Goal: Information Seeking & Learning: Learn about a topic

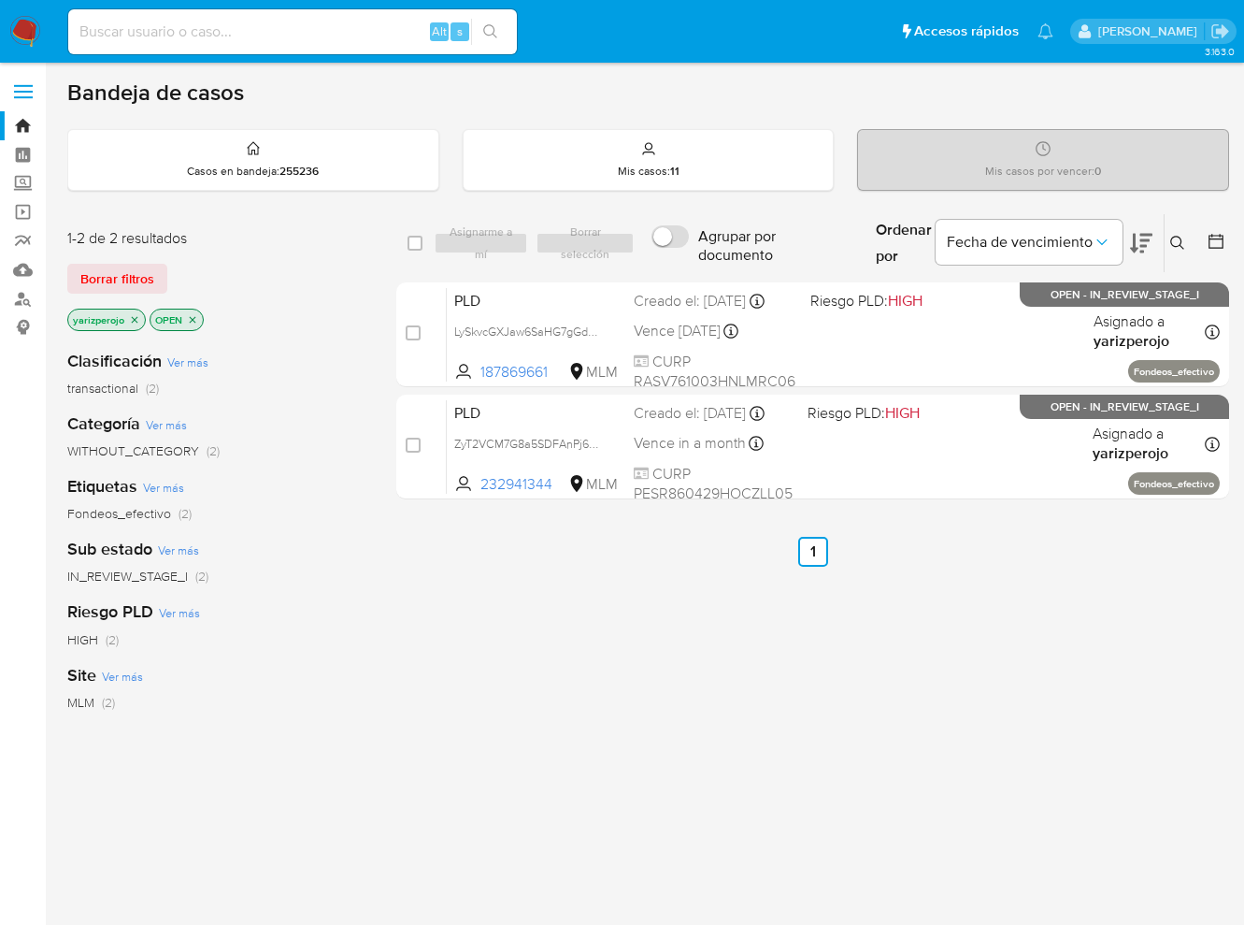
click at [226, 29] on input at bounding box center [292, 32] width 449 height 24
paste input "166578229"
type input "166578229"
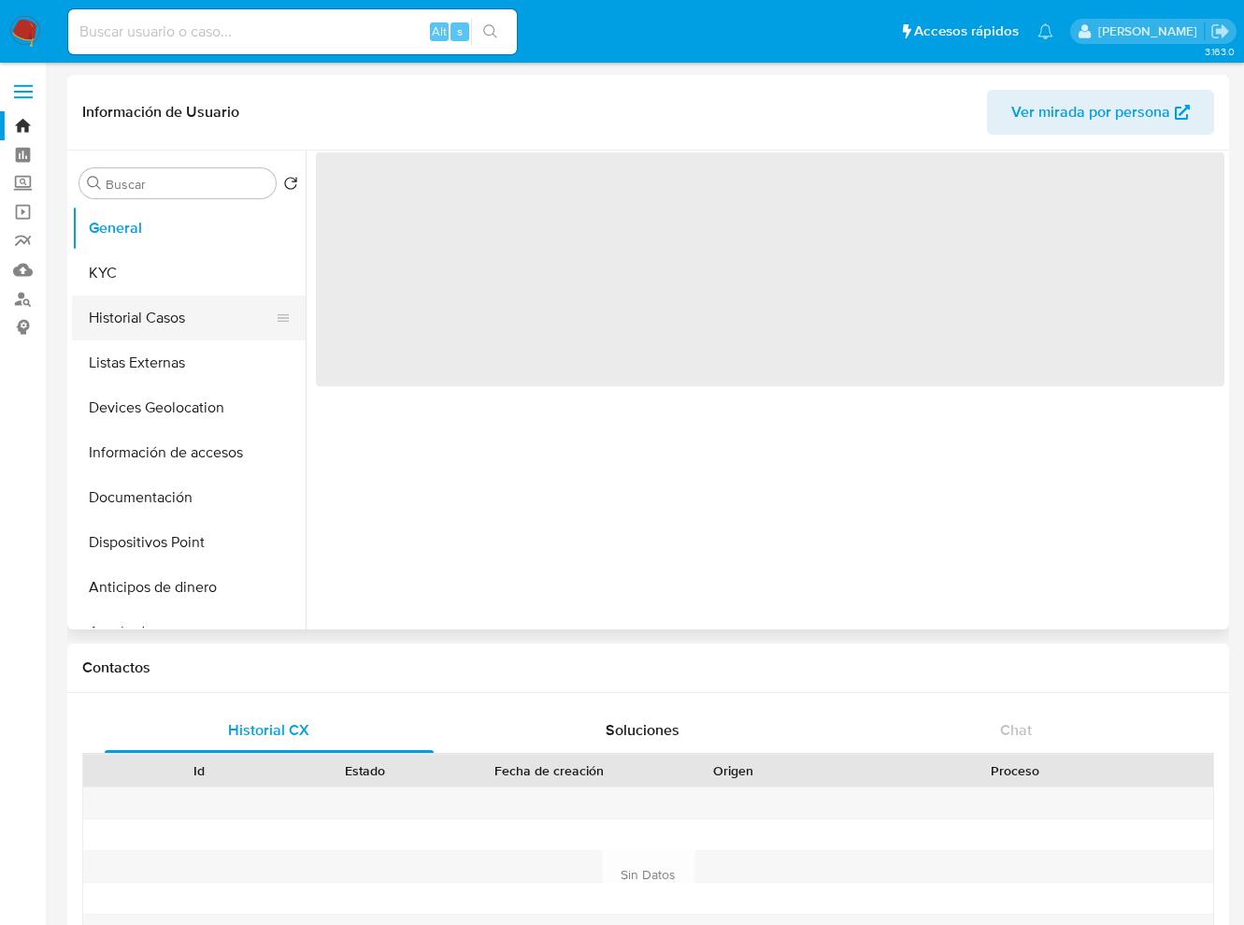
select select "10"
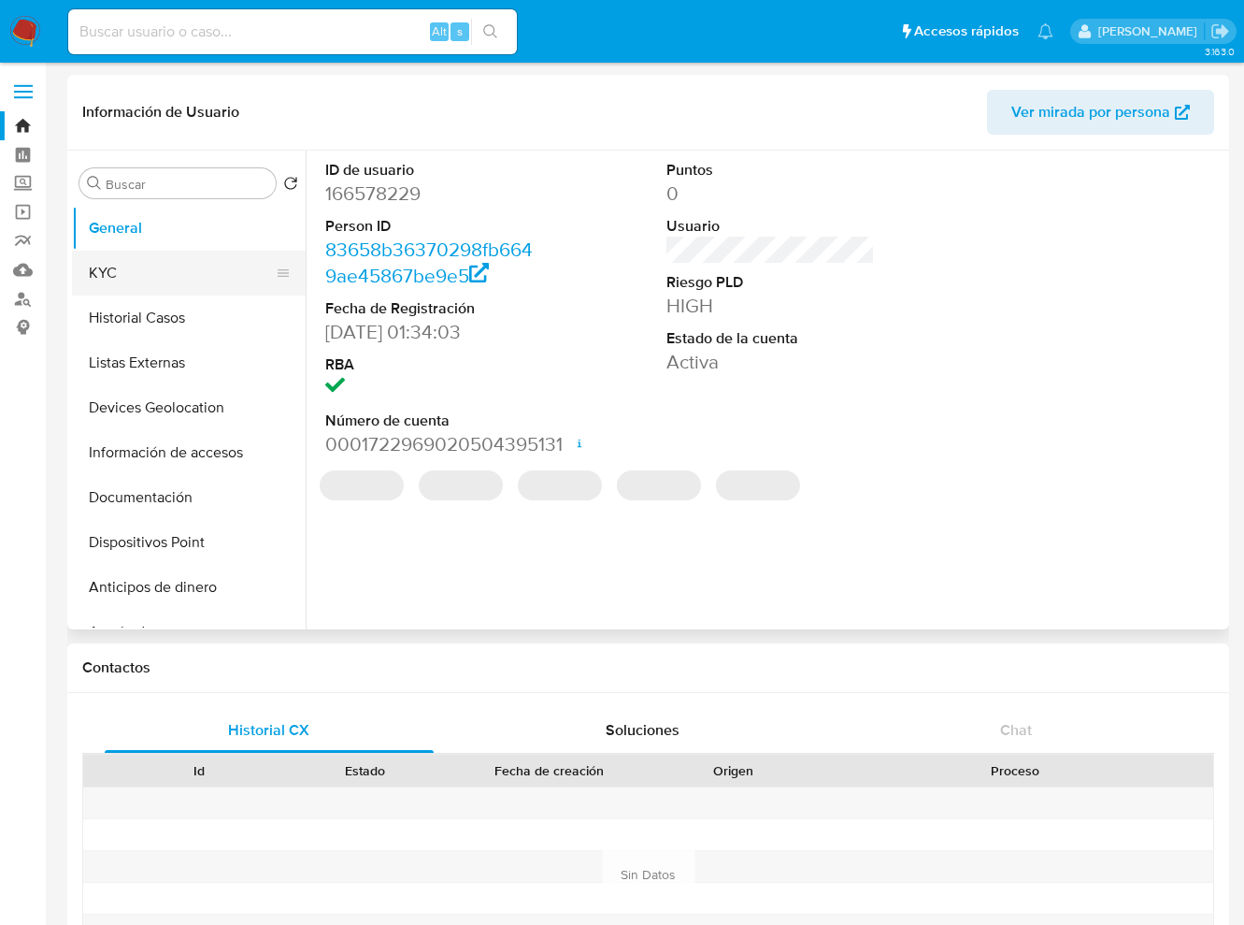
click at [155, 271] on button "KYC" at bounding box center [181, 273] width 219 height 45
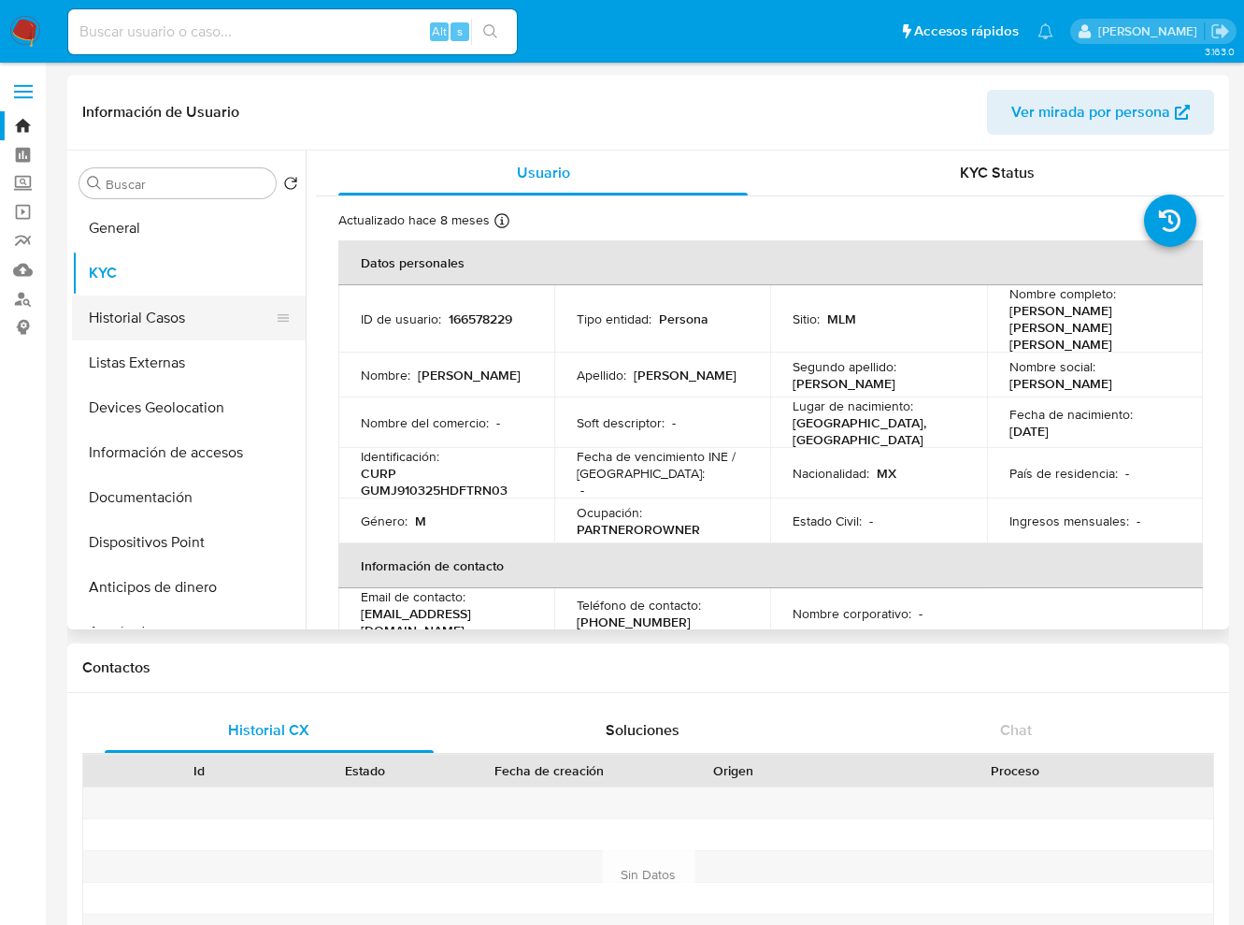
click at [155, 306] on button "Historial Casos" at bounding box center [181, 317] width 219 height 45
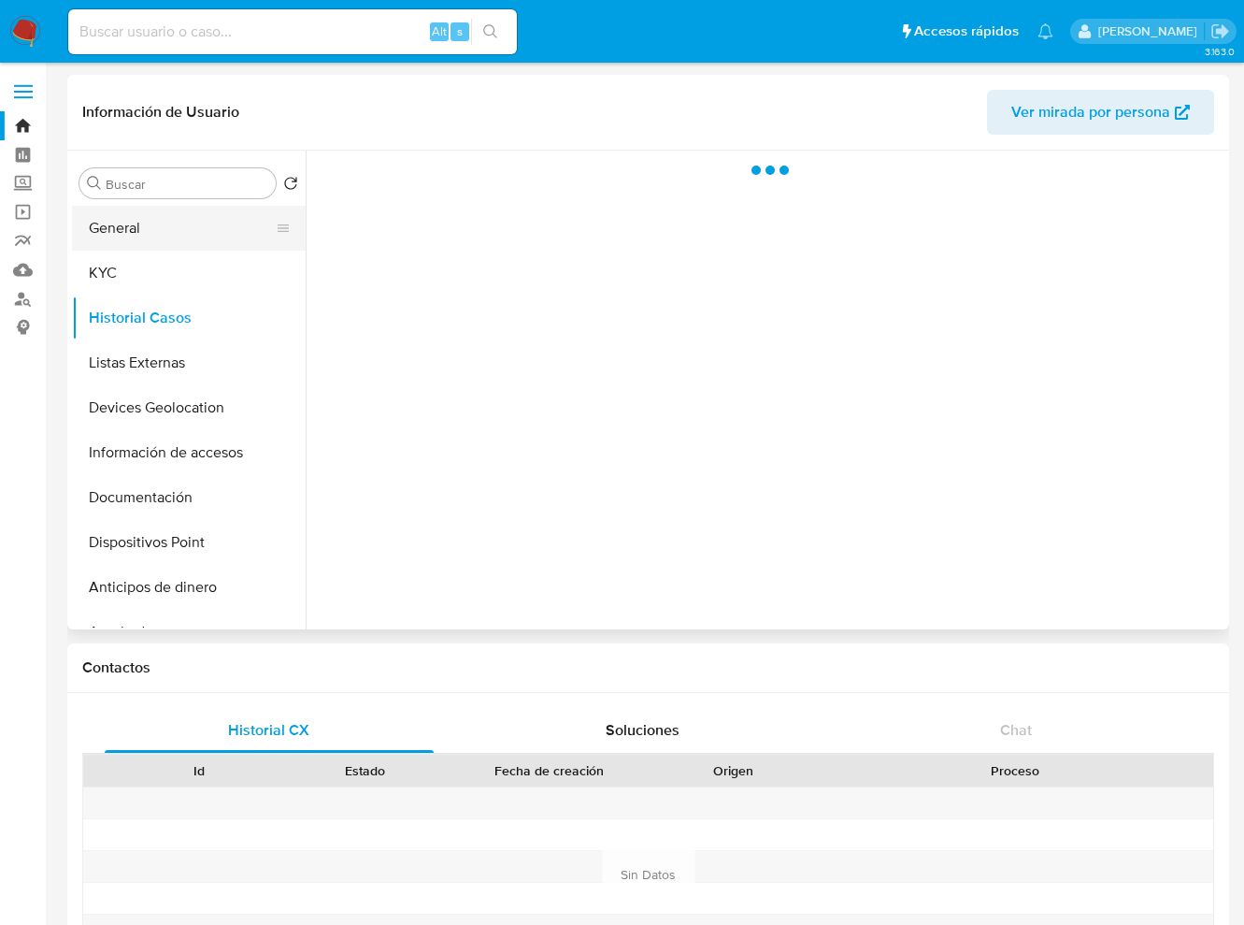
click at [118, 241] on button "General" at bounding box center [181, 228] width 219 height 45
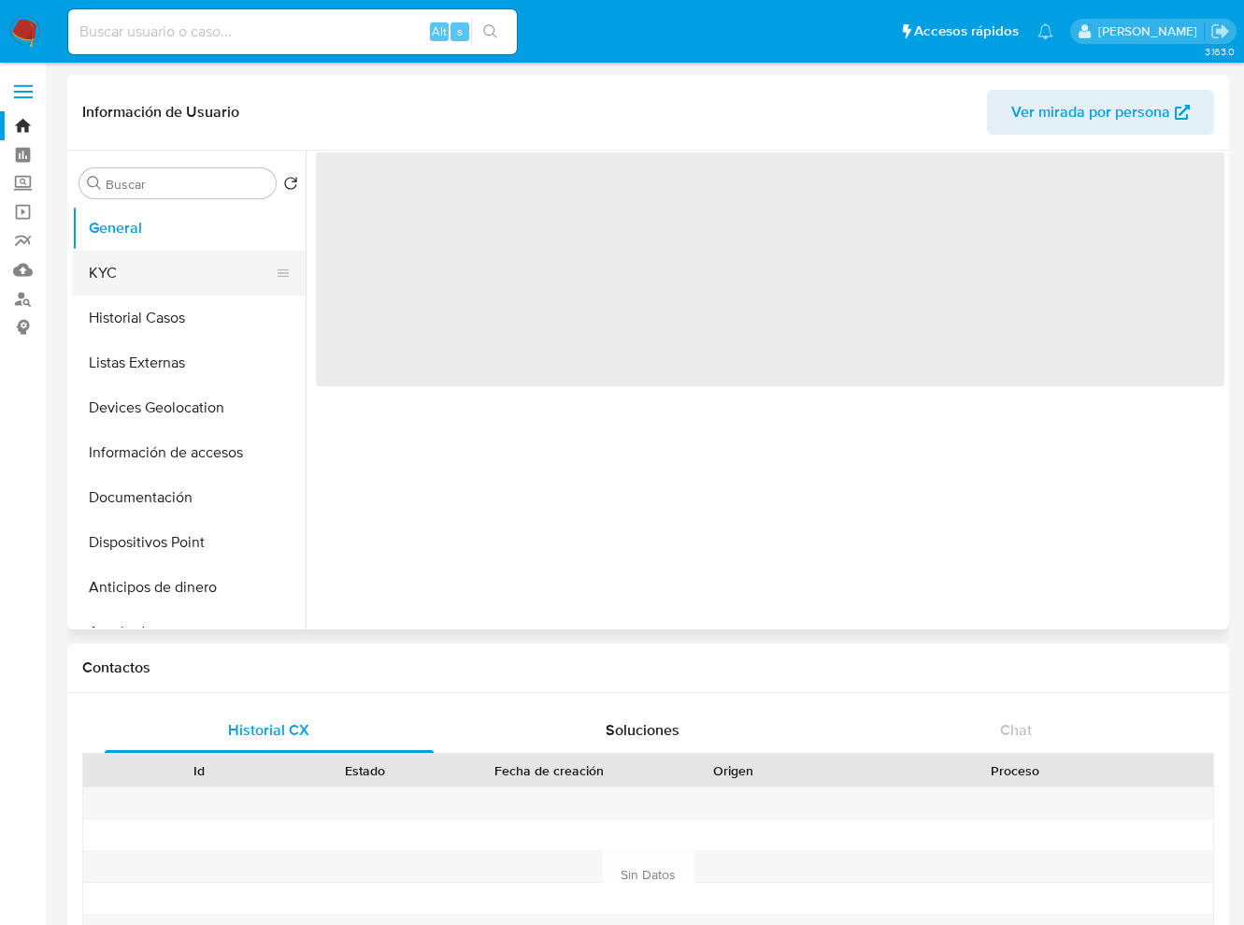
click at [118, 289] on button "KYC" at bounding box center [181, 273] width 219 height 45
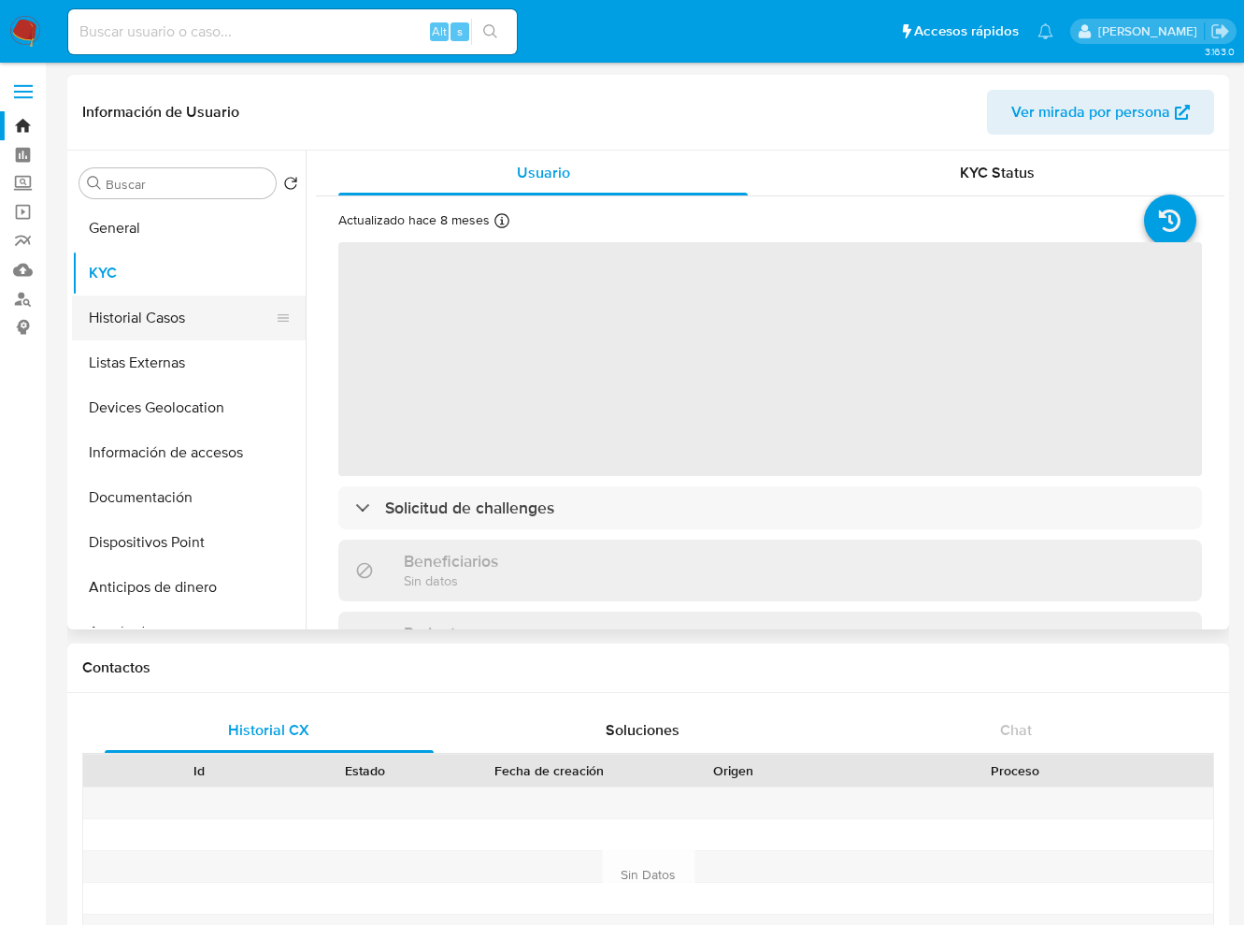
click at [142, 303] on button "Historial Casos" at bounding box center [181, 317] width 219 height 45
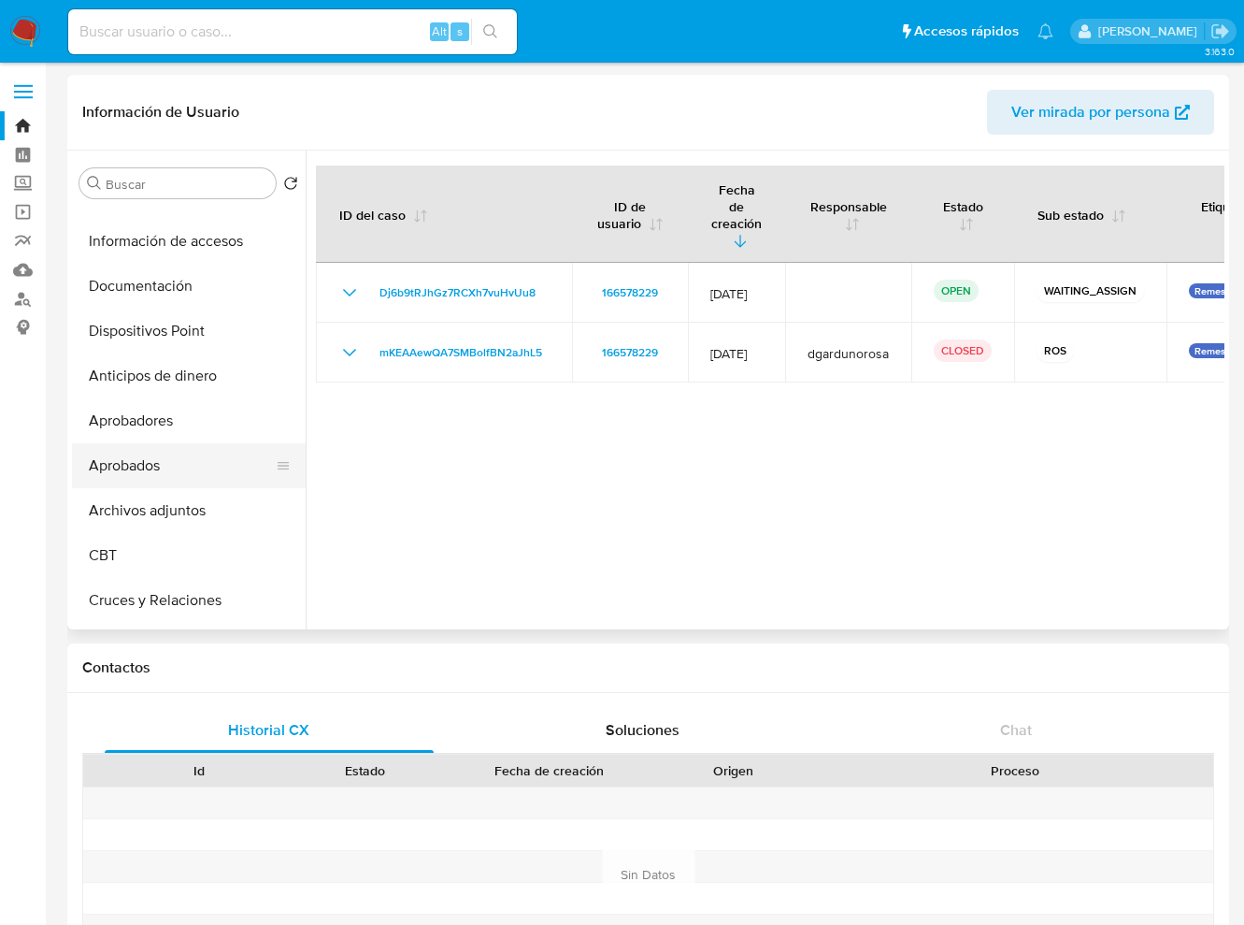
scroll to position [234, 0]
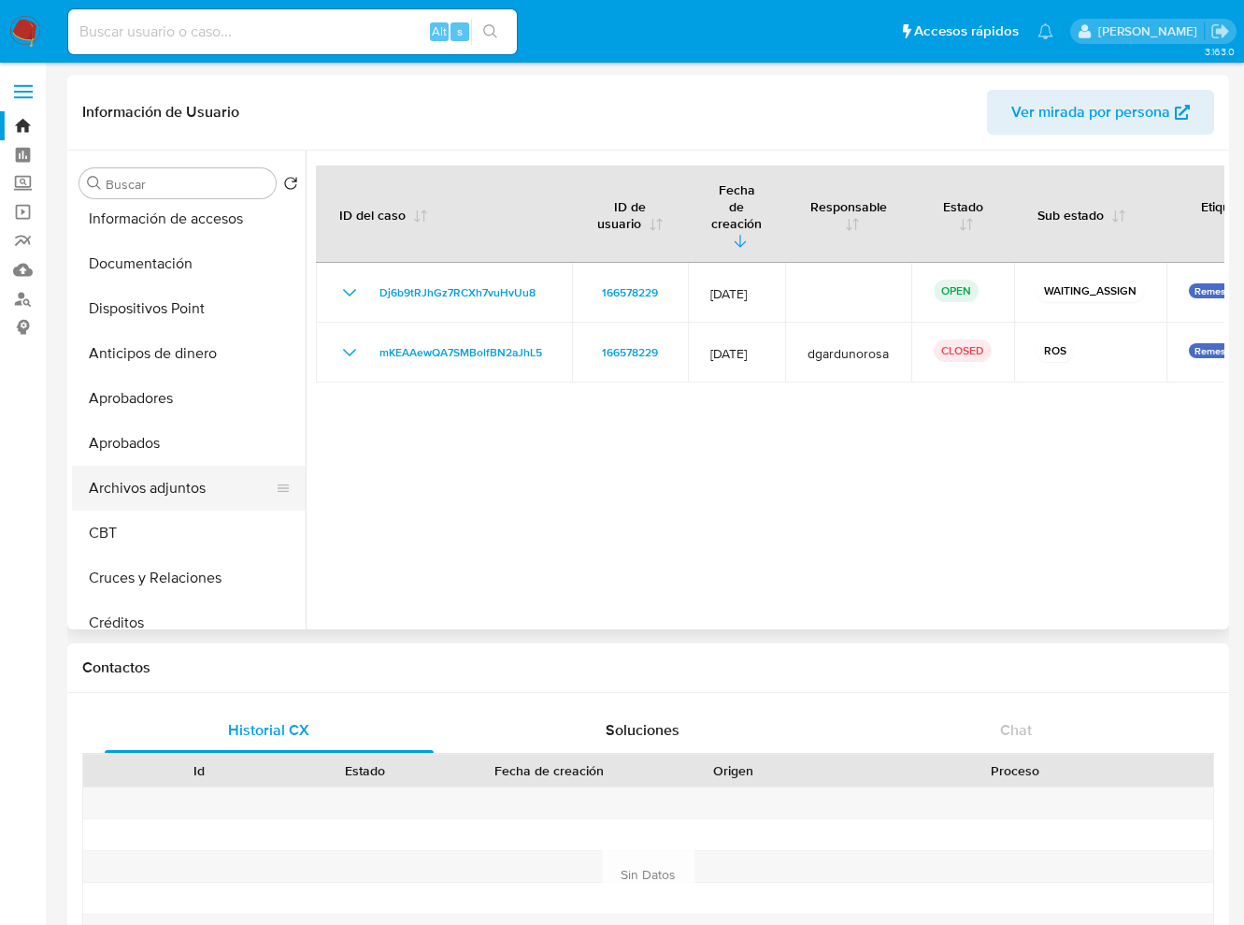
click at [173, 496] on button "Archivos adjuntos" at bounding box center [181, 488] width 219 height 45
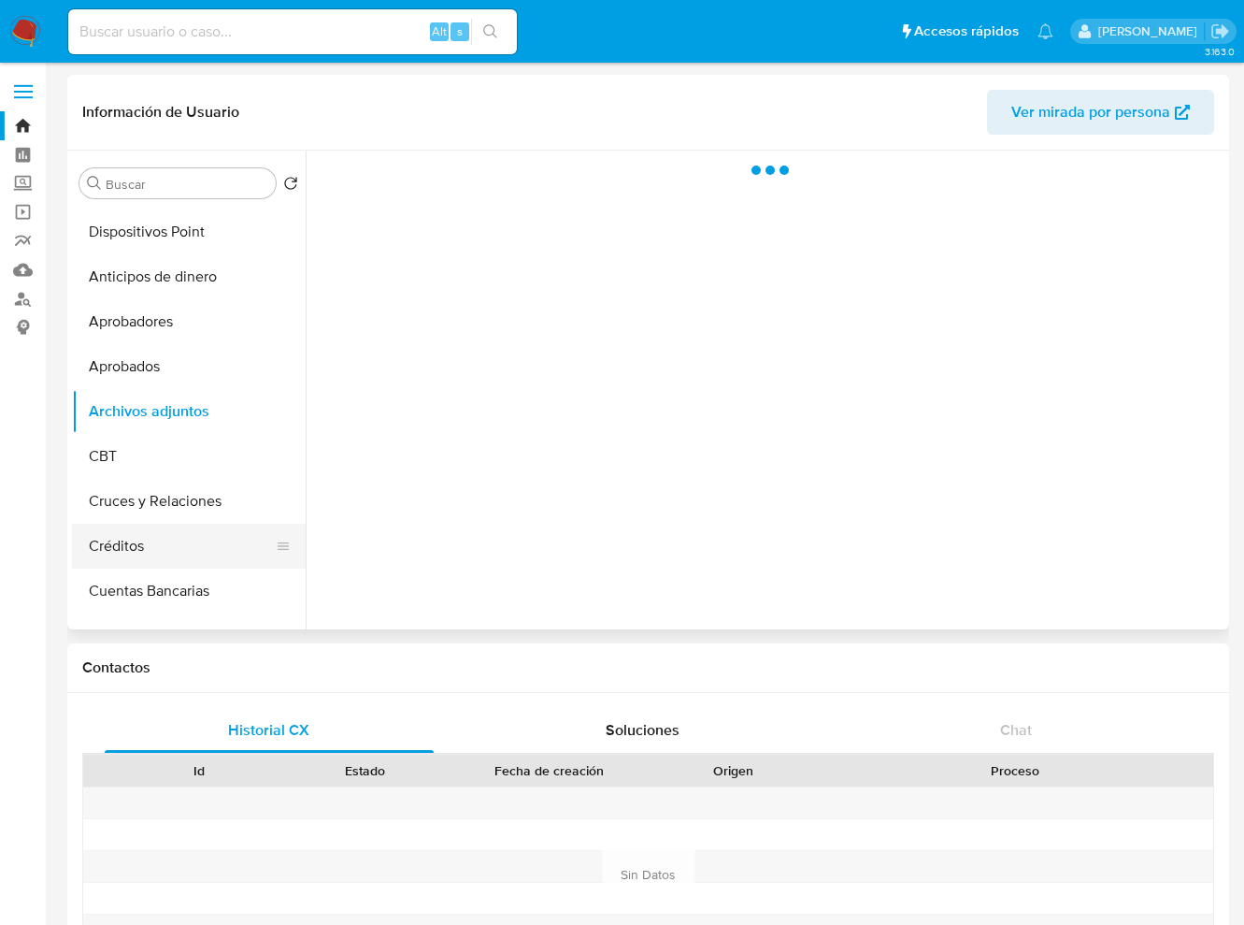
scroll to position [351, 0]
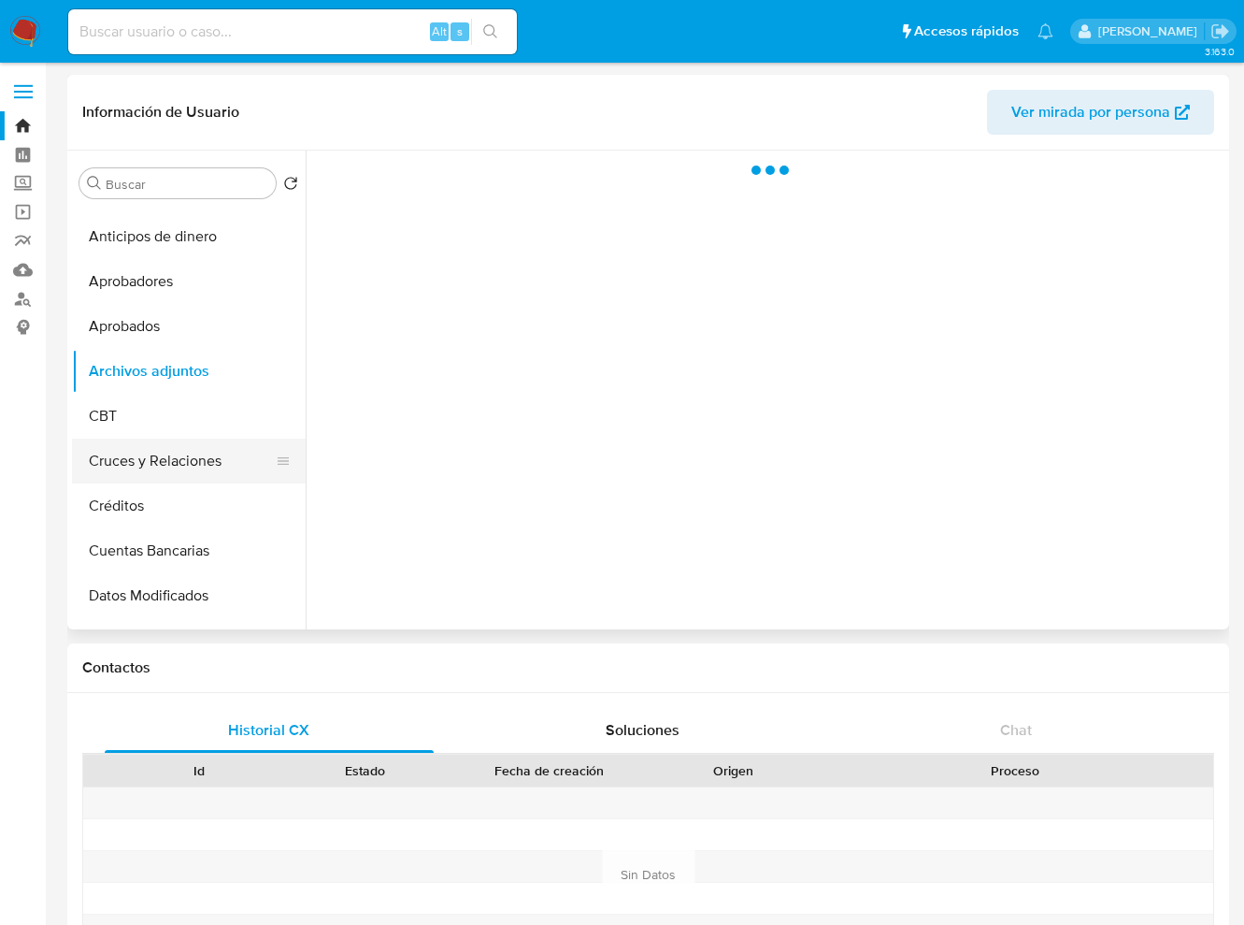
click at [176, 461] on button "Cruces y Relaciones" at bounding box center [181, 461] width 219 height 45
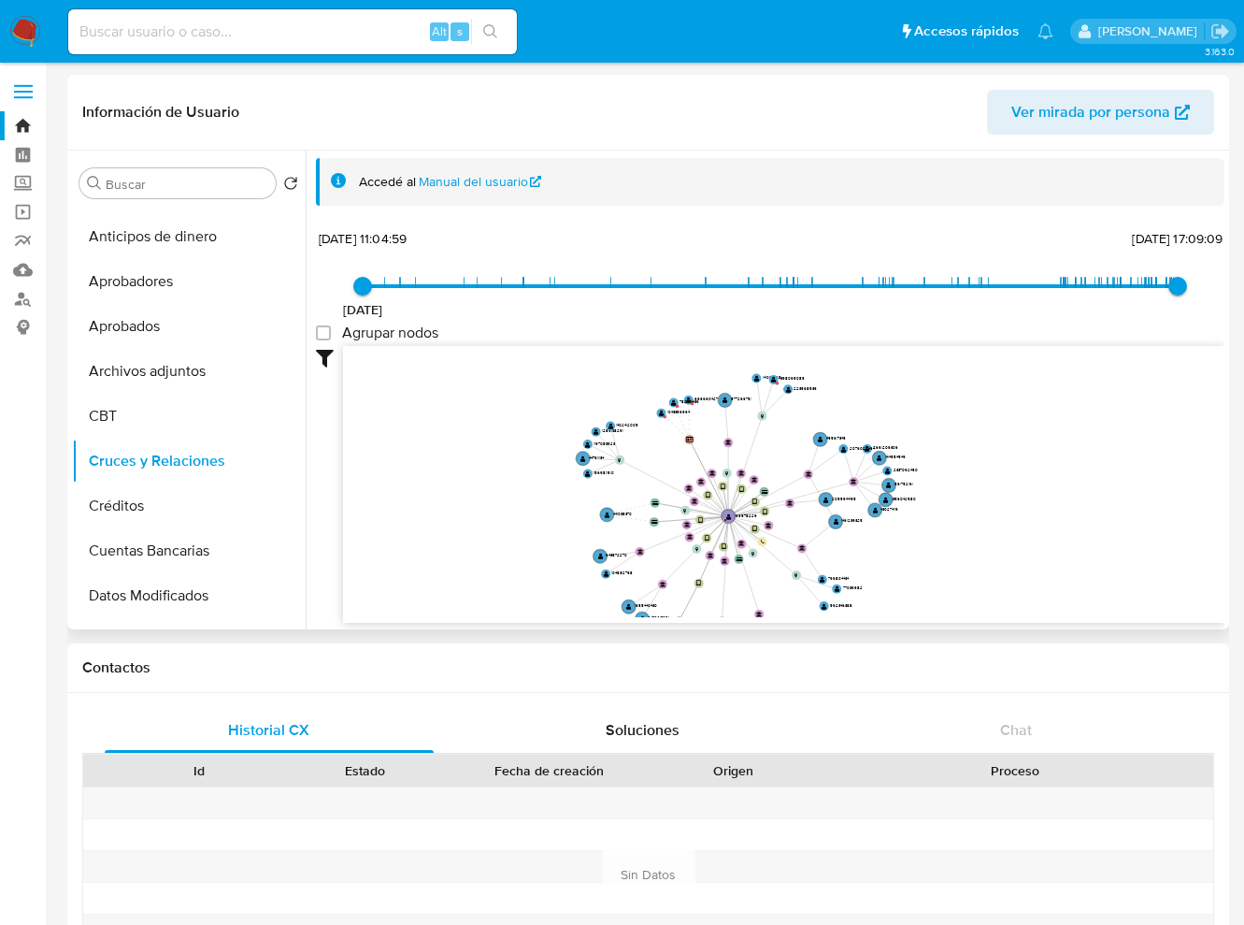
drag, startPoint x: 977, startPoint y: 511, endPoint x: 975, endPoint y: 566, distance: 54.3
click at [975, 566] on icon "device-68b3008d3f569b2d4dd48b79  device-619e5d9d08813b001d355f0d  user-166578…" at bounding box center [784, 481] width 882 height 271
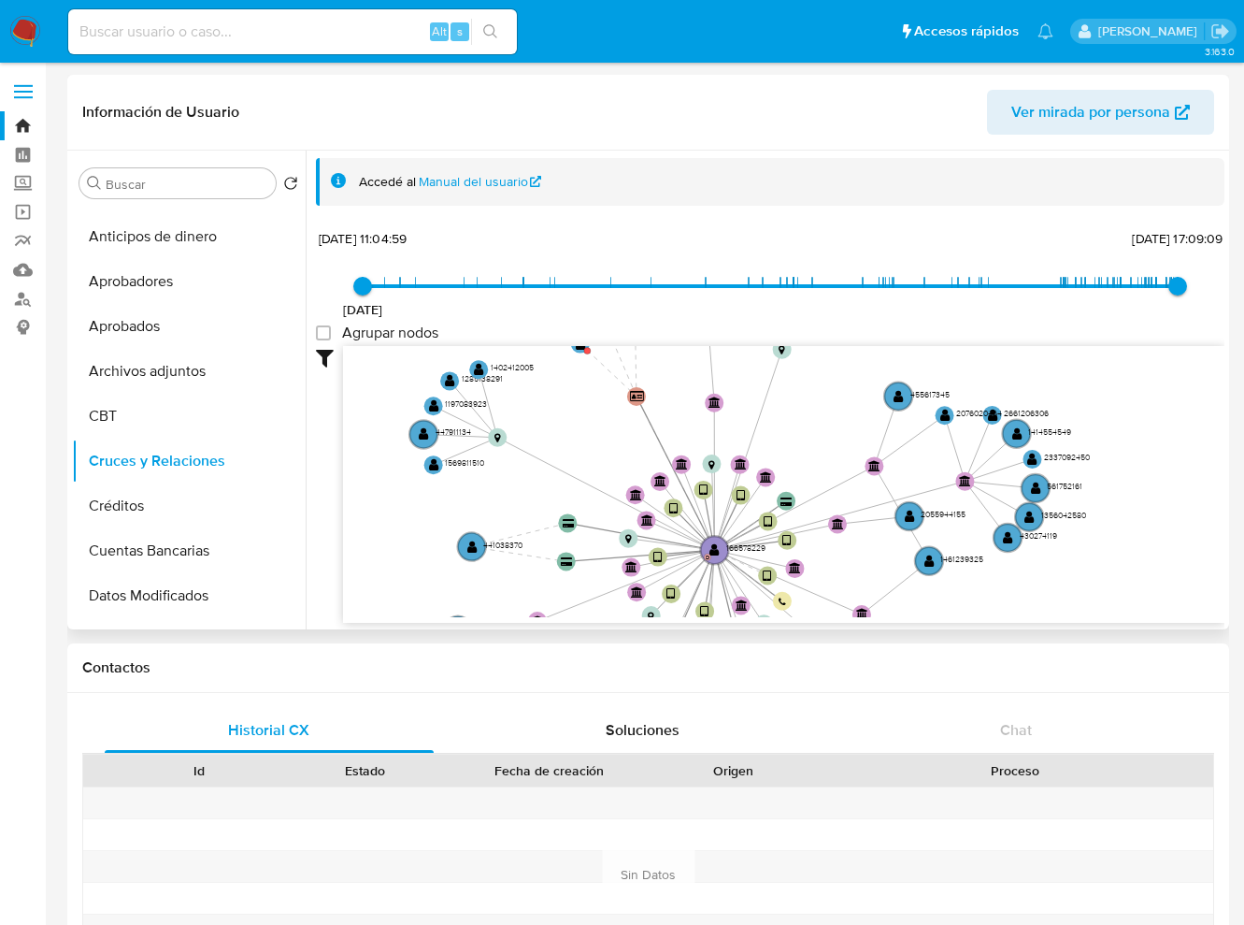
drag, startPoint x: 972, startPoint y: 426, endPoint x: 1072, endPoint y: 355, distance: 122.7
click at [1072, 355] on icon "device-68b3008d3f569b2d4dd48b79  device-619e5d9d08813b001d355f0d  user-166578…" at bounding box center [784, 481] width 882 height 271
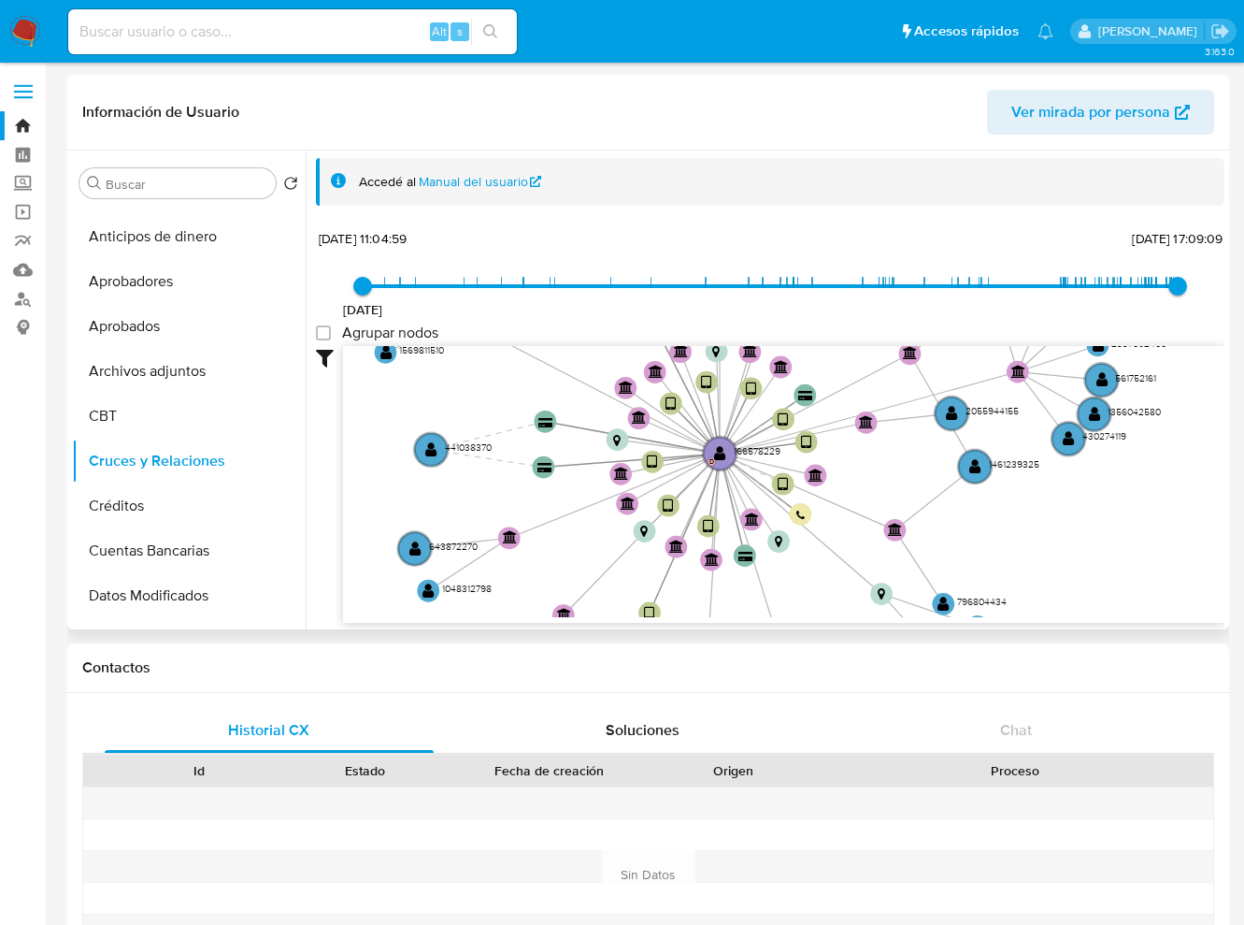
drag, startPoint x: 607, startPoint y: 428, endPoint x: 583, endPoint y: 325, distance: 105.5
click at [583, 325] on div "[DATE] [DATE] 11:04:59 [DATE] 17:09:09 Agrupar nodos Filtros Confianza alta Dev…" at bounding box center [770, 457] width 909 height 465
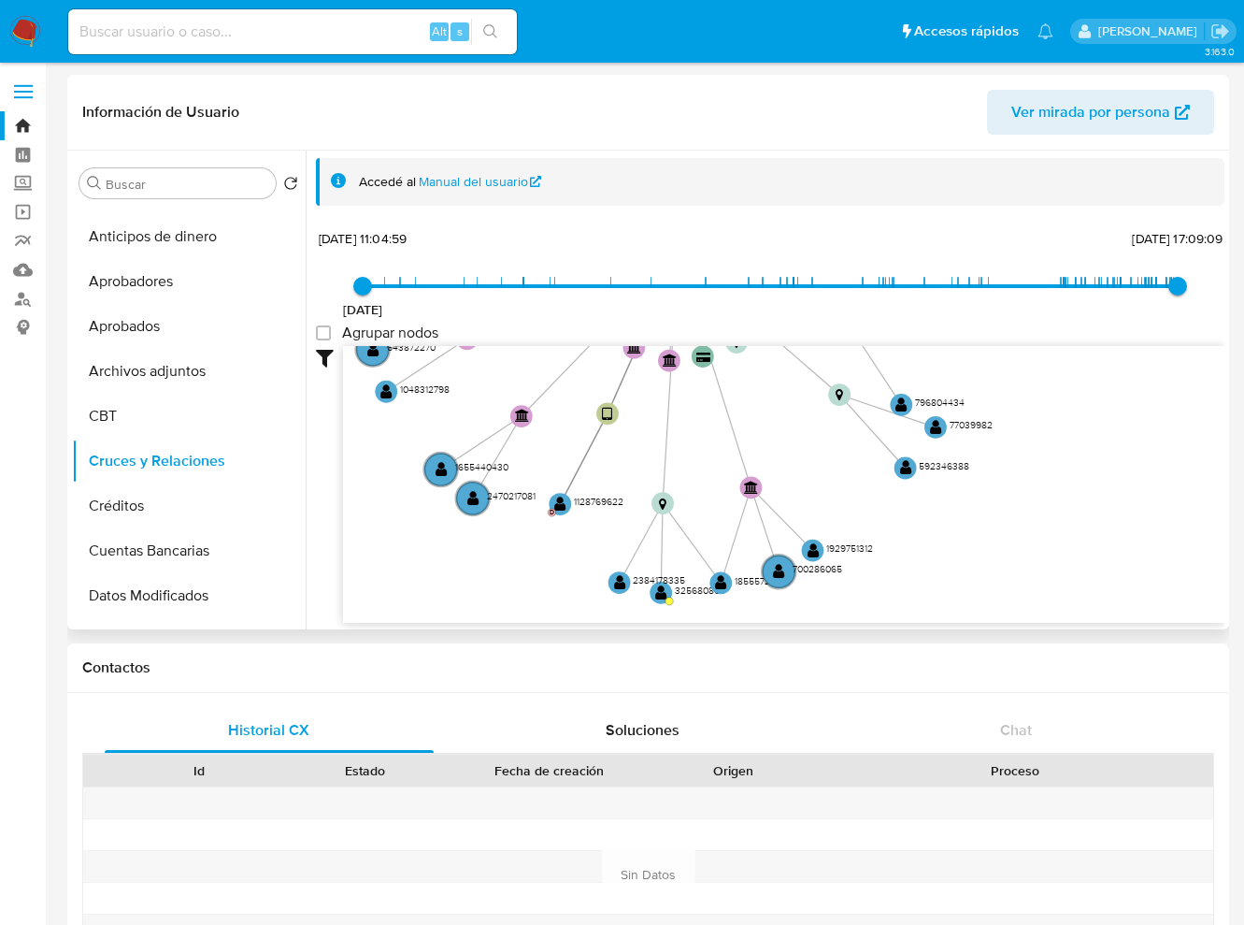
drag, startPoint x: 573, startPoint y: 554, endPoint x: 533, endPoint y: 363, distance: 194.9
click at [533, 363] on icon "device-68b3008d3f569b2d4dd48b79  device-619e5d9d08813b001d355f0d  user-166578…" at bounding box center [784, 481] width 882 height 271
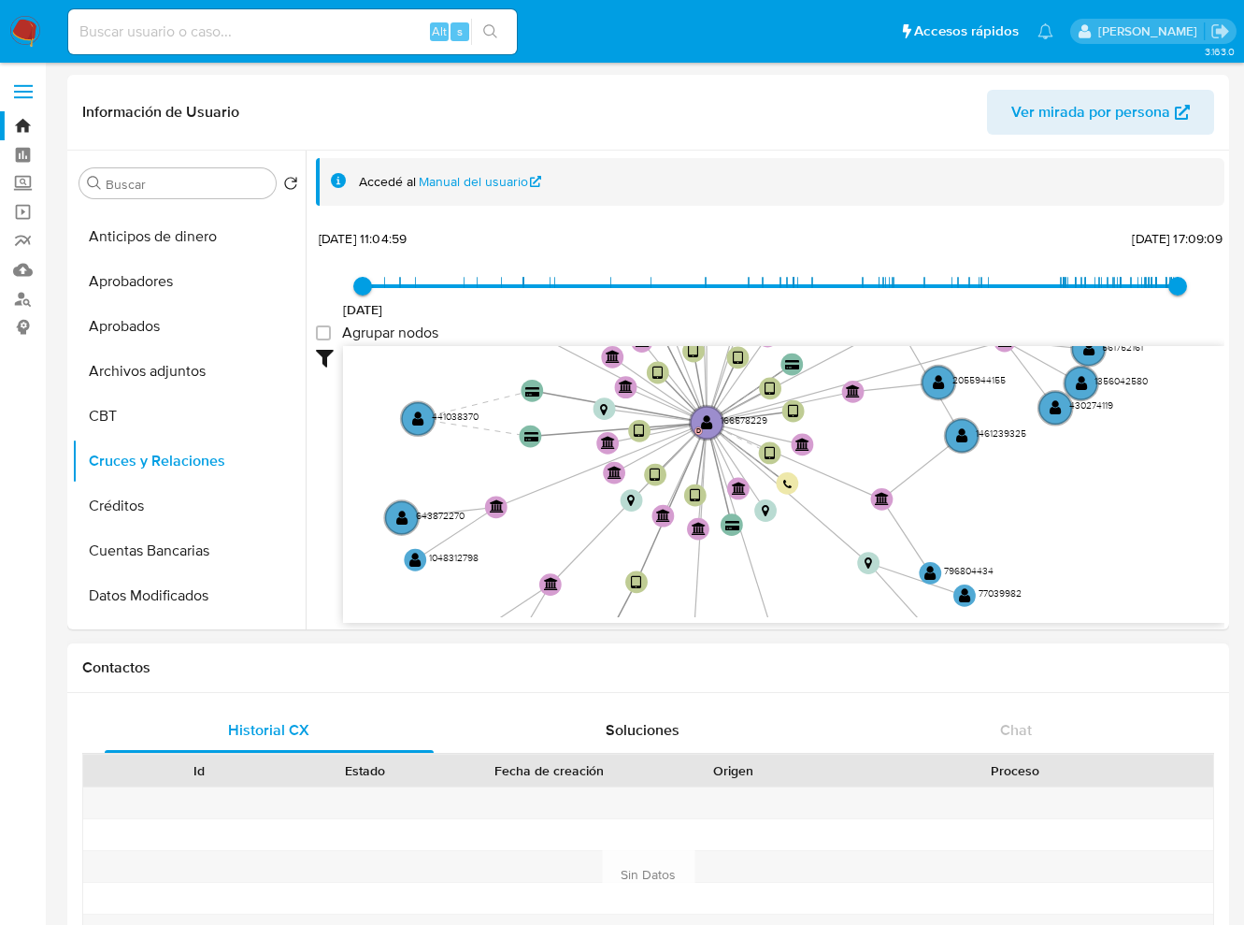
drag, startPoint x: 983, startPoint y: 485, endPoint x: 1012, endPoint y: 654, distance: 170.8
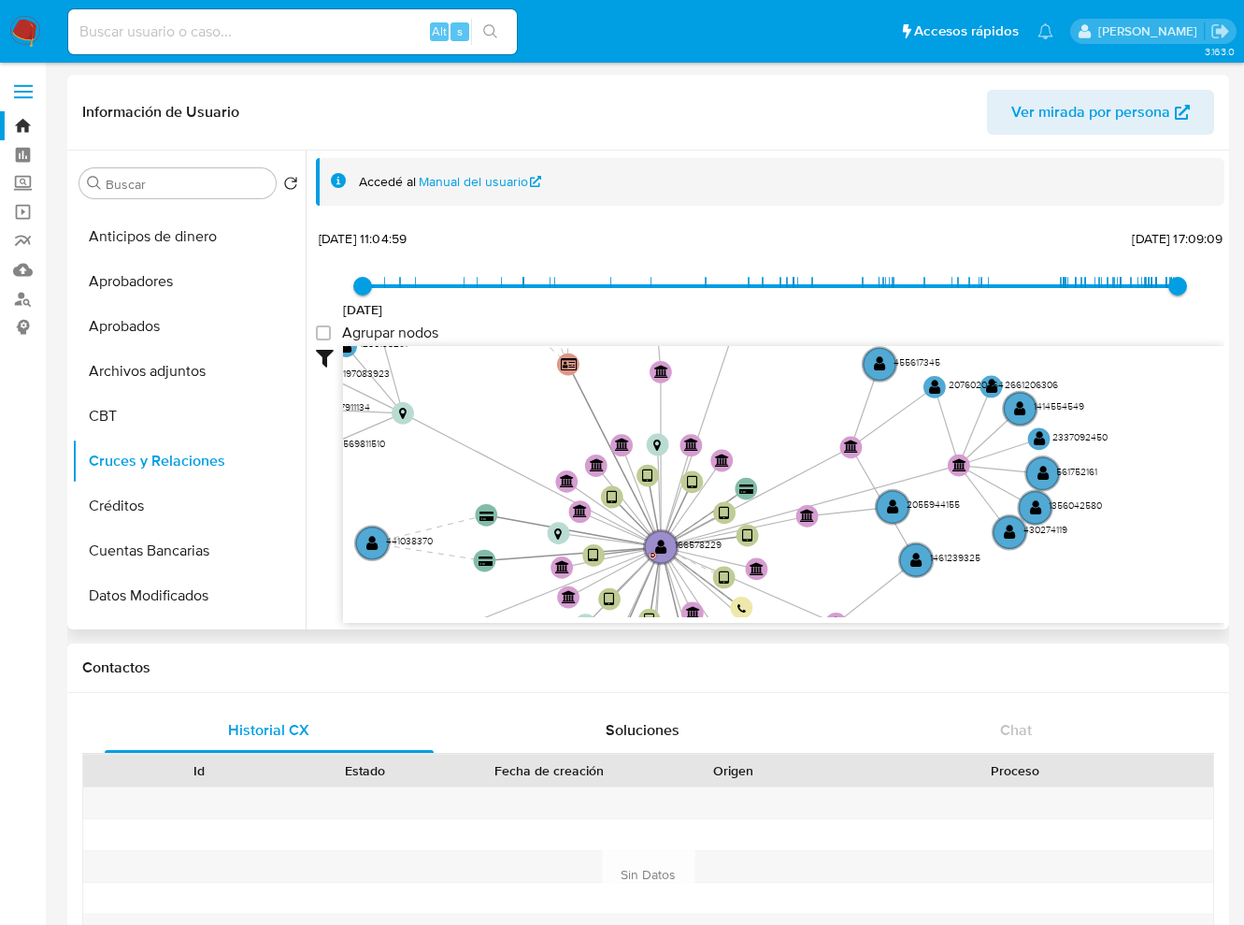
drag, startPoint x: 1083, startPoint y: 467, endPoint x: 1043, endPoint y: 578, distance: 117.1
click at [1043, 578] on icon "device-68b3008d3f569b2d4dd48b79  device-619e5d9d08813b001d355f0d  user-166578…" at bounding box center [784, 481] width 882 height 271
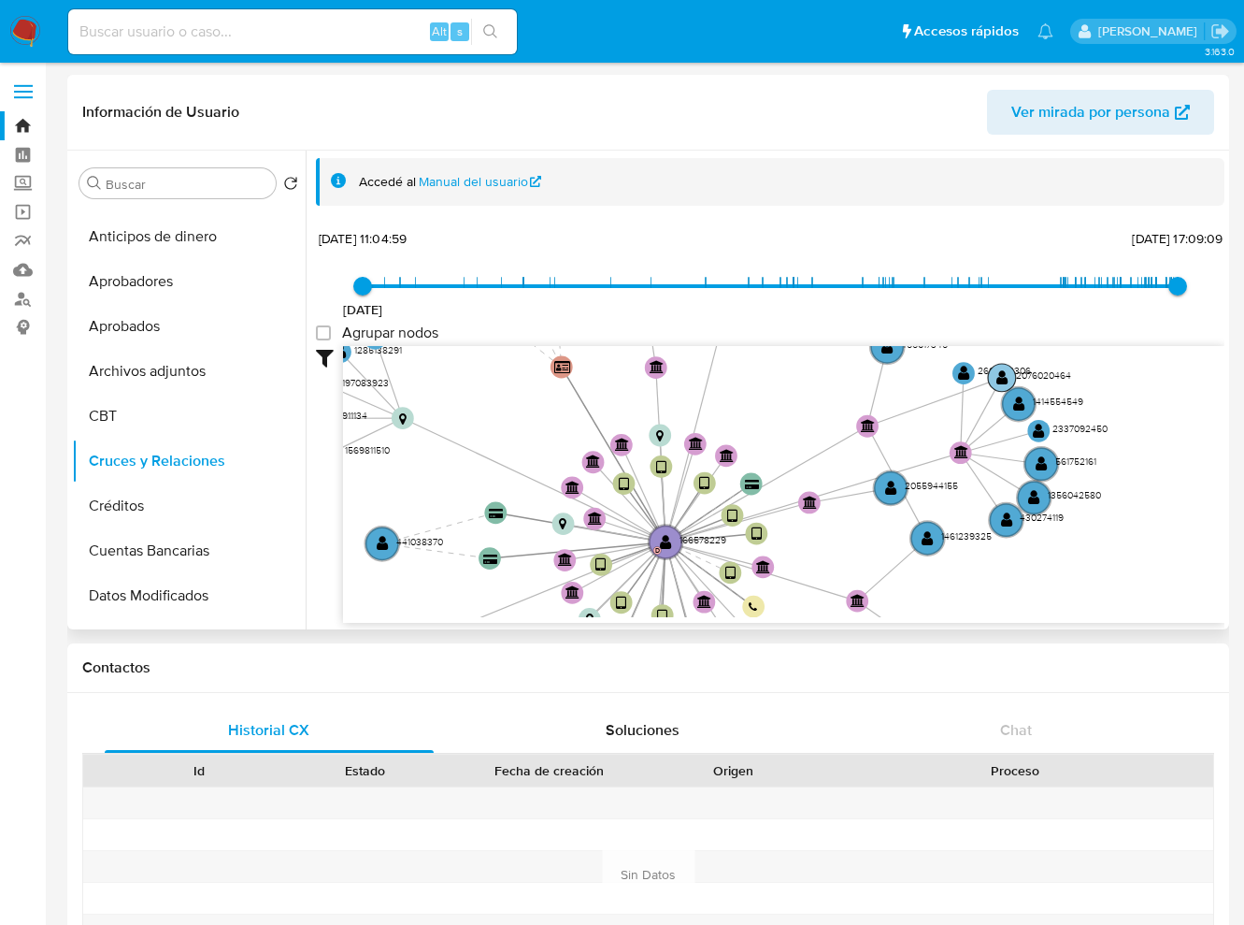
drag, startPoint x: 954, startPoint y: 384, endPoint x: 1022, endPoint y: 375, distance: 68.9
click at [1022, 375] on text "2076020464" at bounding box center [1043, 375] width 55 height 14
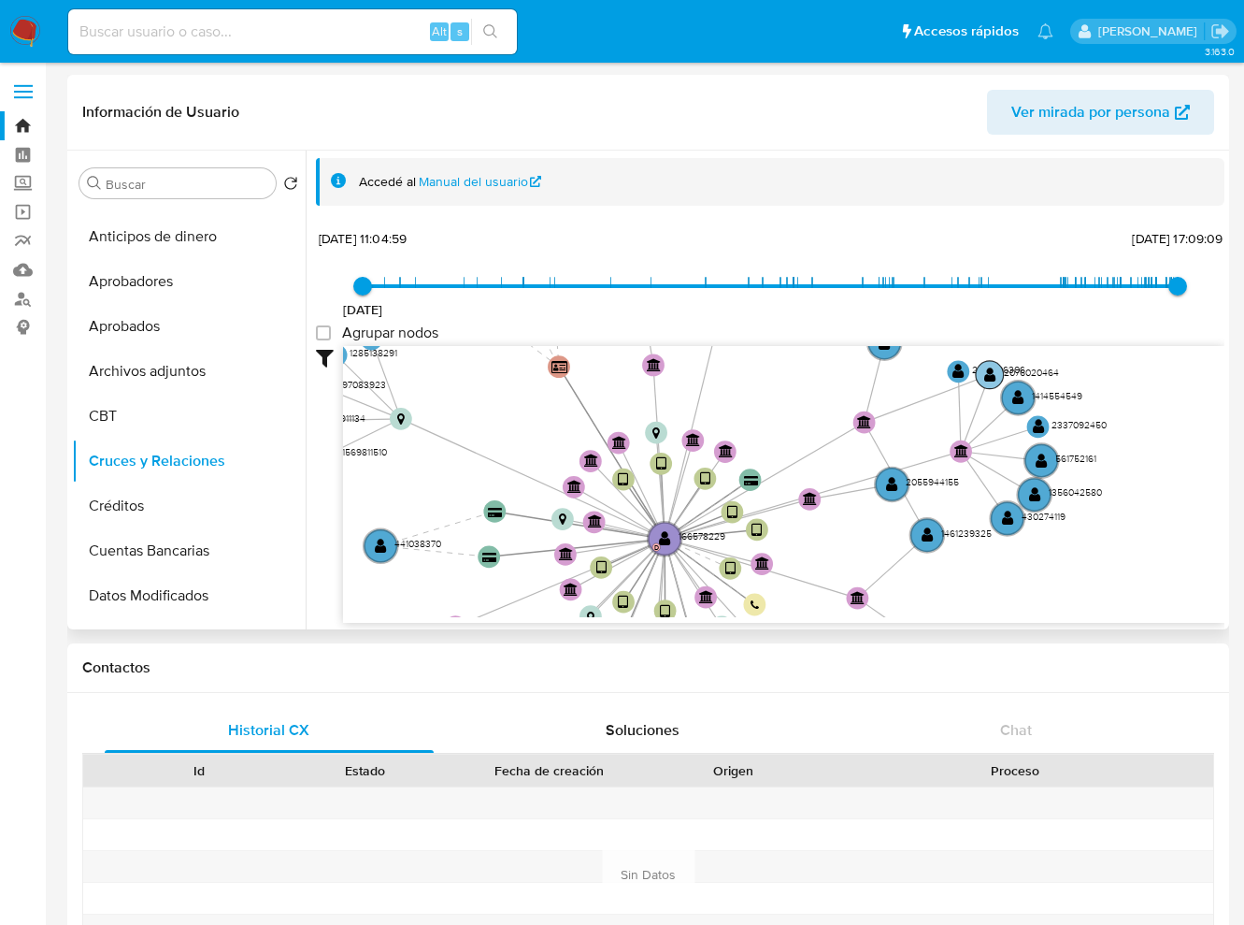
click at [1022, 375] on text "2076020464" at bounding box center [1031, 373] width 55 height 14
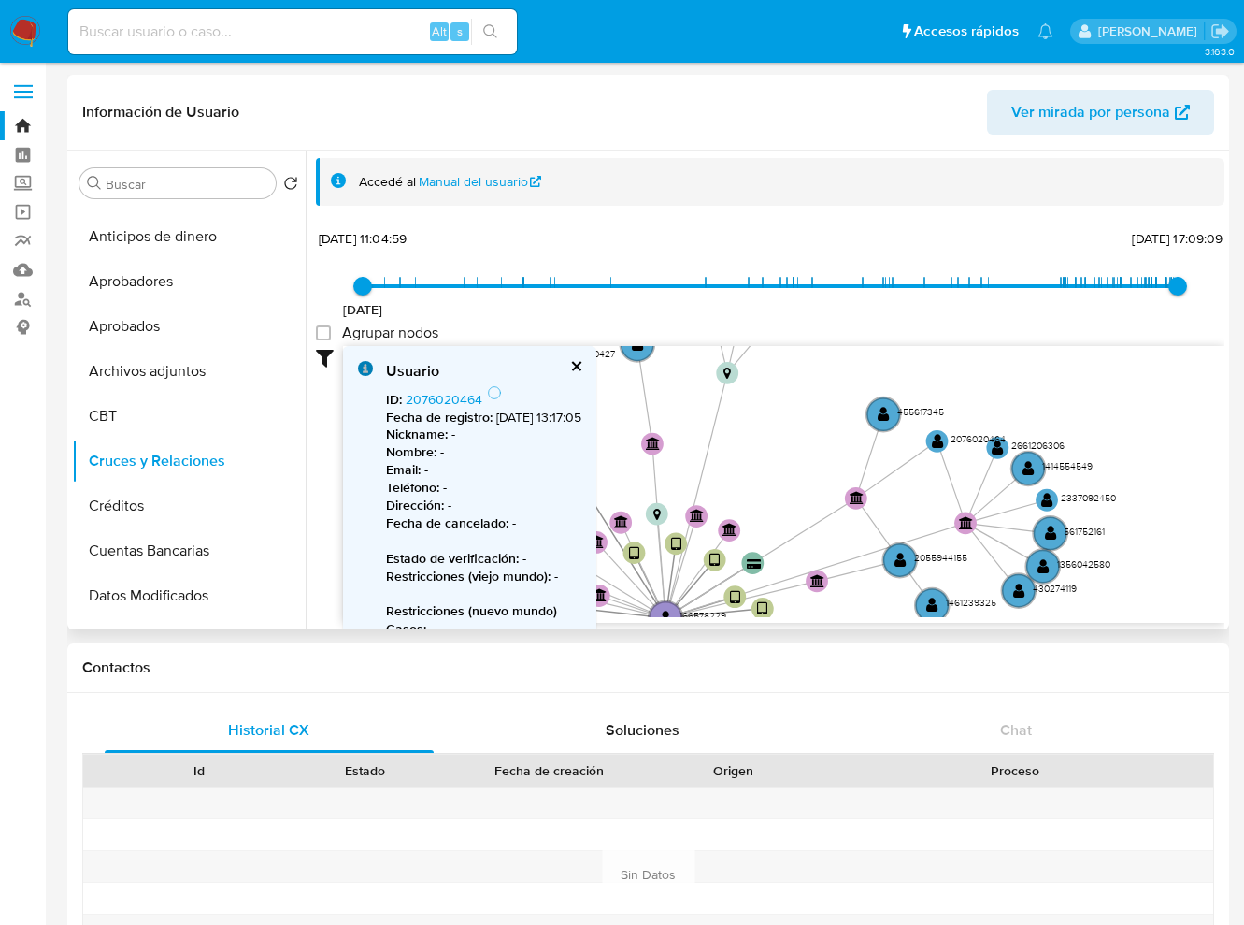
drag, startPoint x: 1146, startPoint y: 410, endPoint x: 1158, endPoint y: 468, distance: 59.0
click at [1158, 468] on icon "device-68b3008d3f569b2d4dd48b79  device-619e5d9d08813b001d355f0d  user-166578…" at bounding box center [784, 481] width 882 height 271
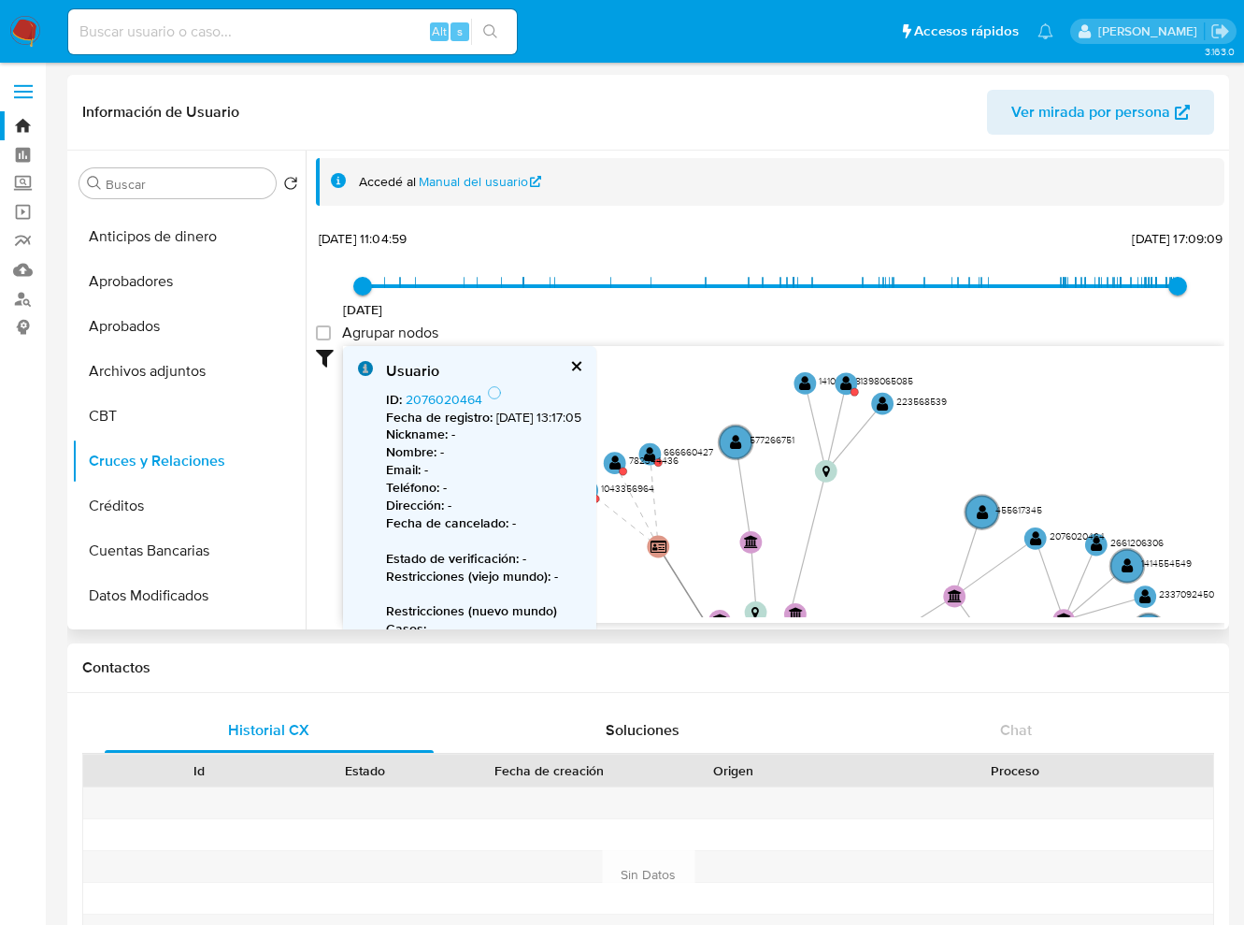
drag, startPoint x: 1046, startPoint y: 410, endPoint x: 1167, endPoint y: 544, distance: 180.1
click at [1167, 544] on icon "device-68b3008d3f569b2d4dd48b79  device-619e5d9d08813b001d355f0d  user-166578…" at bounding box center [784, 481] width 882 height 271
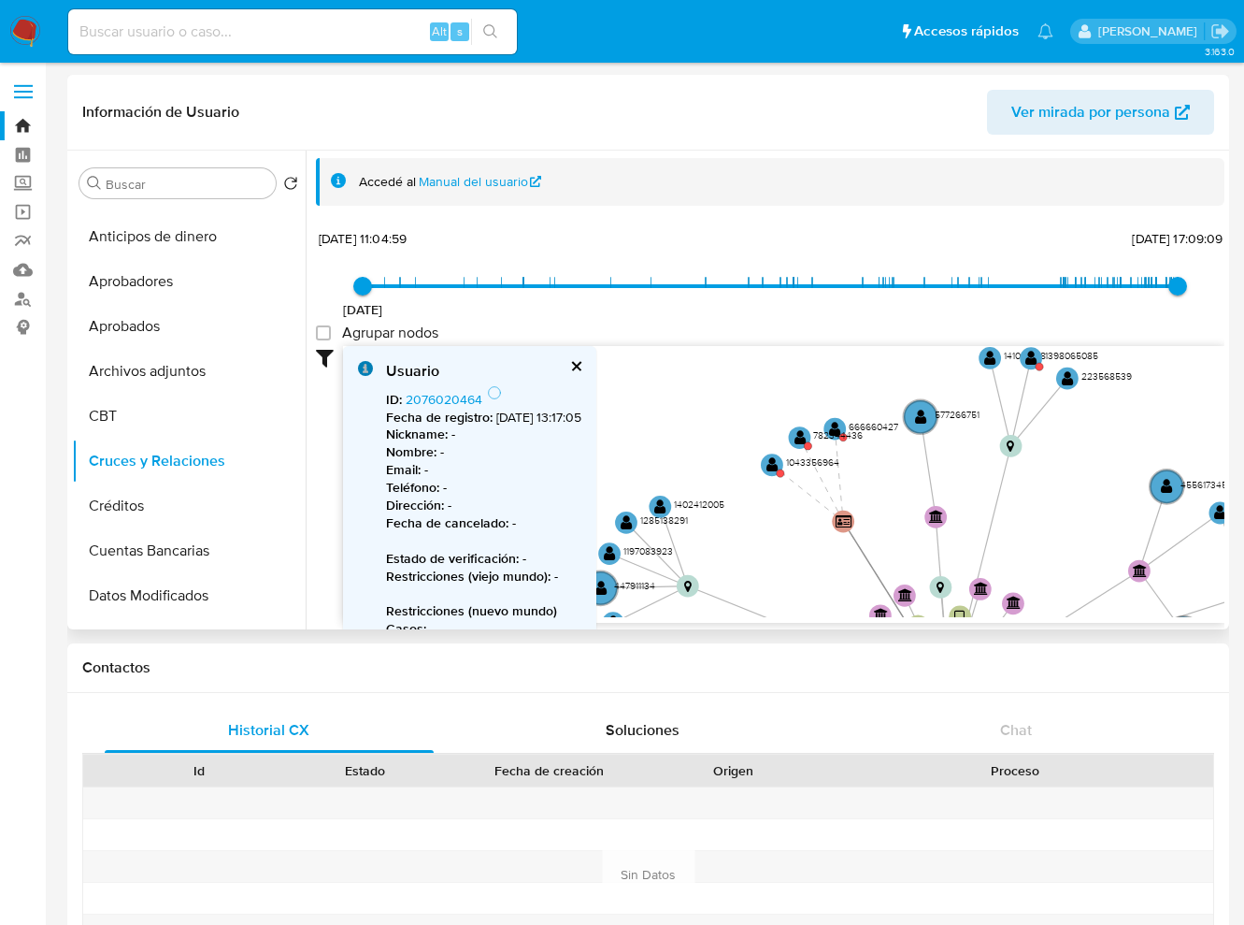
drag, startPoint x: 928, startPoint y: 488, endPoint x: 1092, endPoint y: 427, distance: 174.5
click at [1092, 427] on icon "device-68b3008d3f569b2d4dd48b79  device-619e5d9d08813b001d355f0d  user-166578…" at bounding box center [784, 481] width 882 height 271
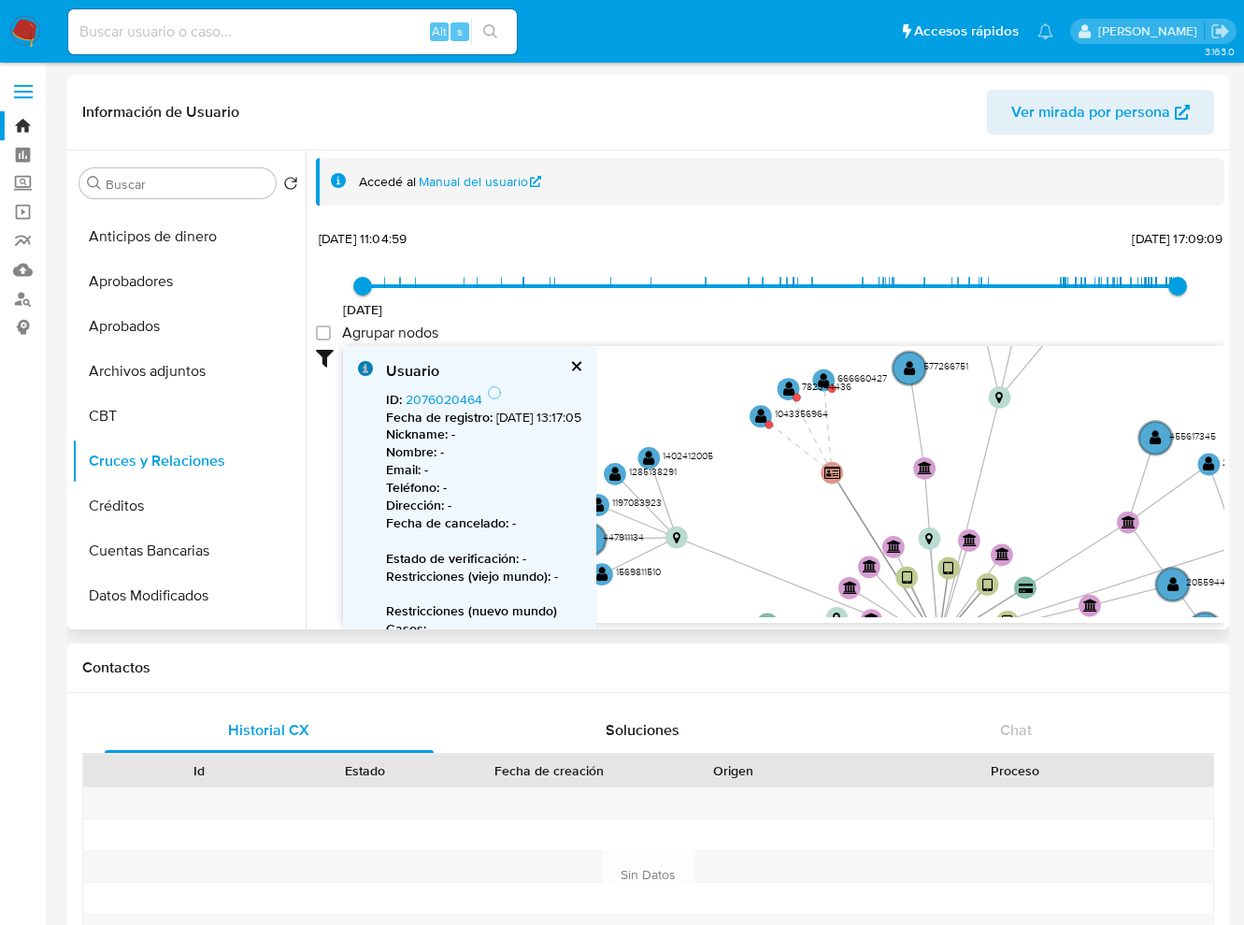
drag, startPoint x: 956, startPoint y: 497, endPoint x: 943, endPoint y: 441, distance: 57.6
click at [943, 441] on icon "device-68b3008d3f569b2d4dd48b79  device-619e5d9d08813b001d355f0d  user-166578…" at bounding box center [784, 481] width 882 height 271
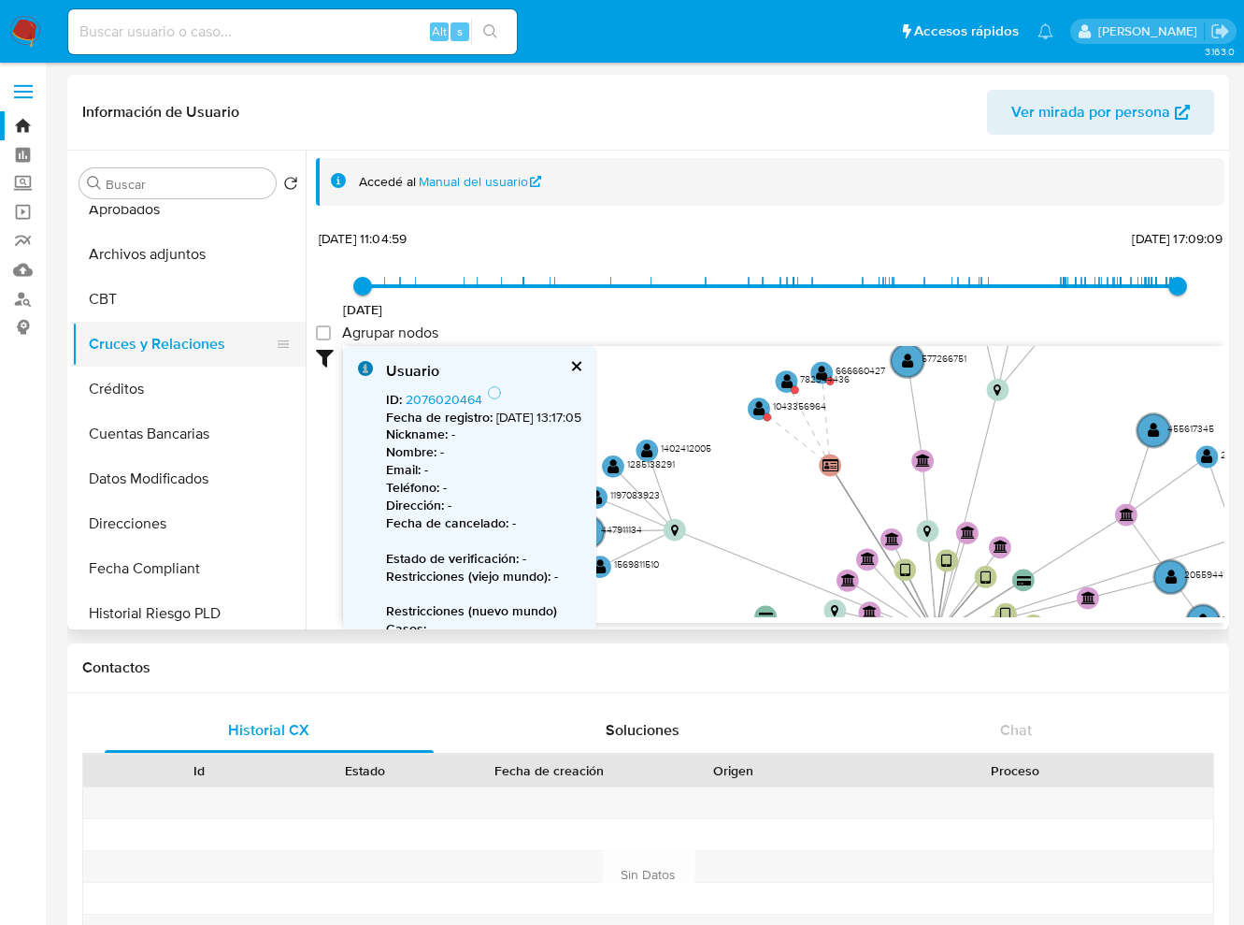
scroll to position [0, 0]
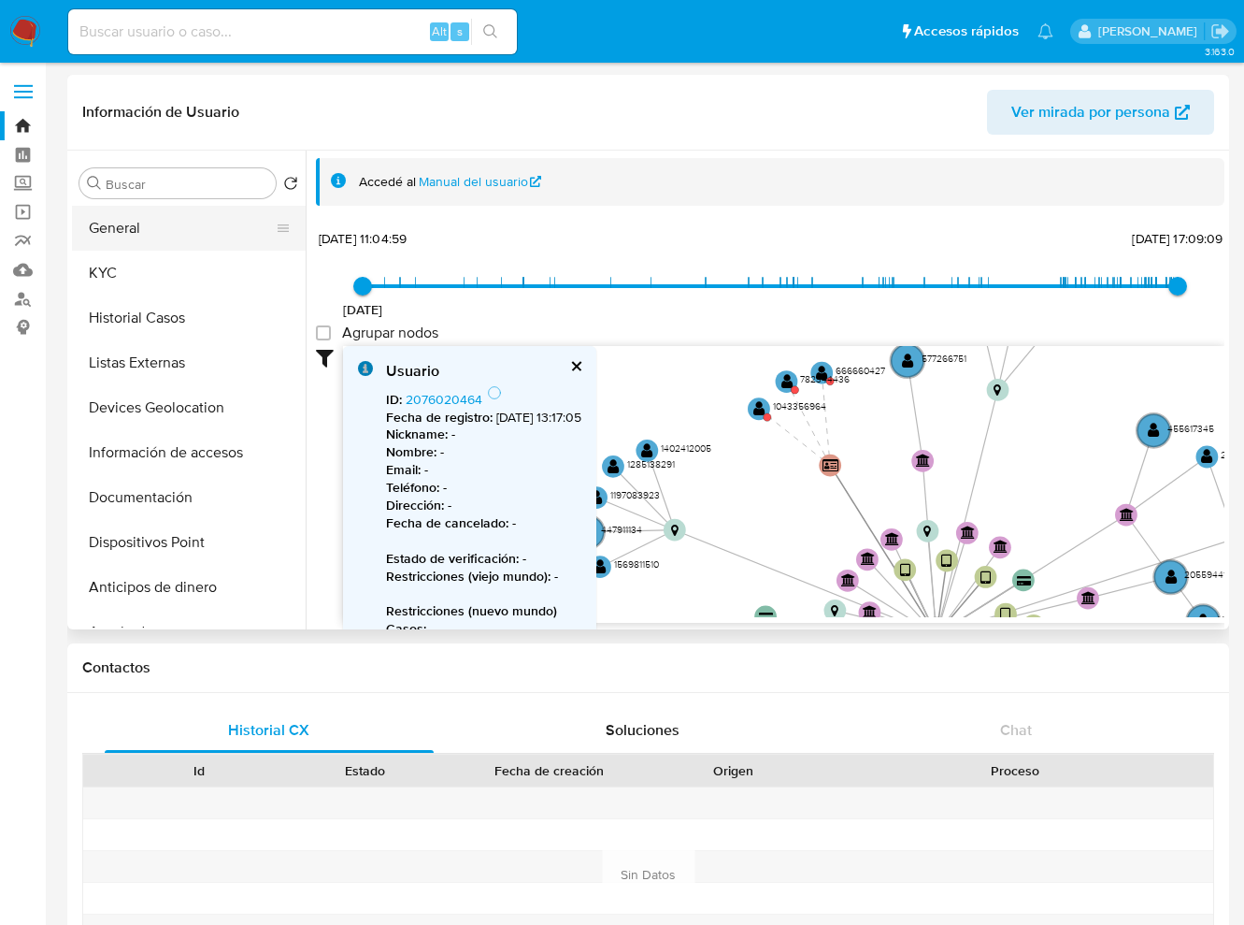
click at [149, 237] on button "General" at bounding box center [181, 228] width 219 height 45
